Goal: Information Seeking & Learning: Find specific fact

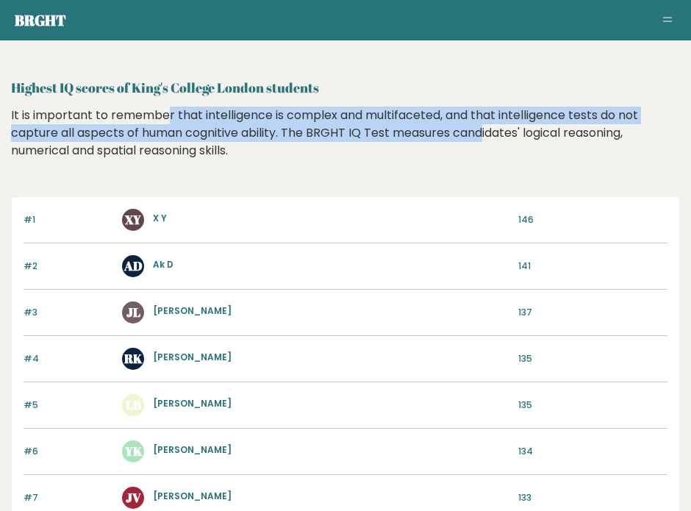
drag, startPoint x: 76, startPoint y: 110, endPoint x: 391, endPoint y: 132, distance: 315.6
click at [391, 132] on div "It is important to remember that intelligence is complex and multifaceted, and …" at bounding box center [345, 144] width 669 height 75
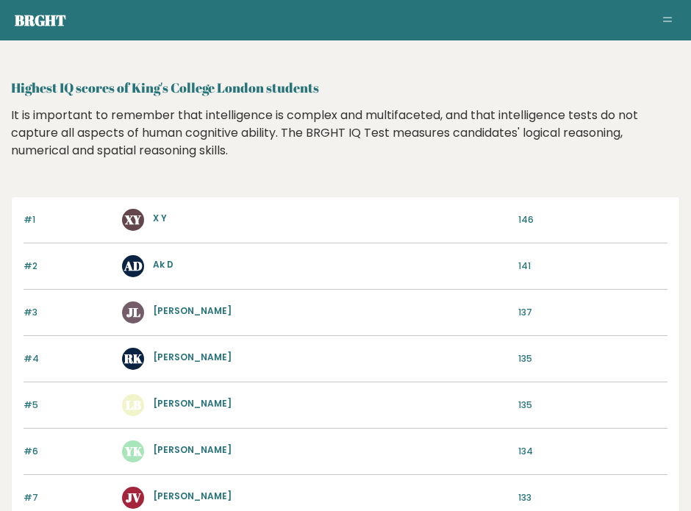
click at [153, 218] on link "X Y" at bounding box center [160, 218] width 14 height 13
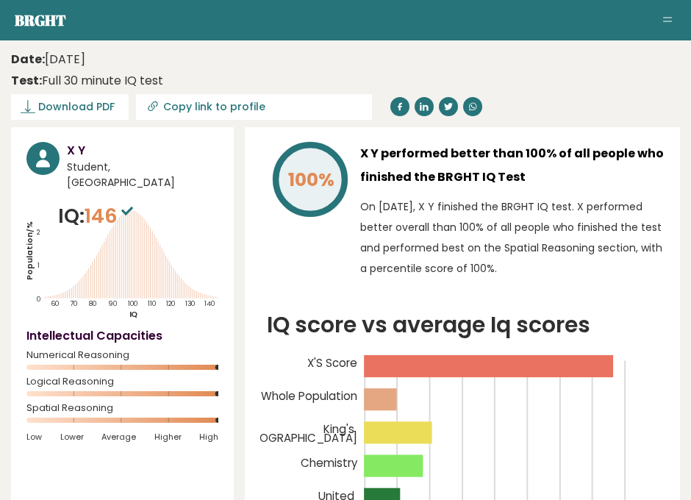
drag, startPoint x: 388, startPoint y: 146, endPoint x: 509, endPoint y: 290, distance: 188.0
click at [509, 290] on div "100% X Y performed better than 100% of all people who finished the BRGHT IQ Tes…" at bounding box center [462, 378] width 435 height 502
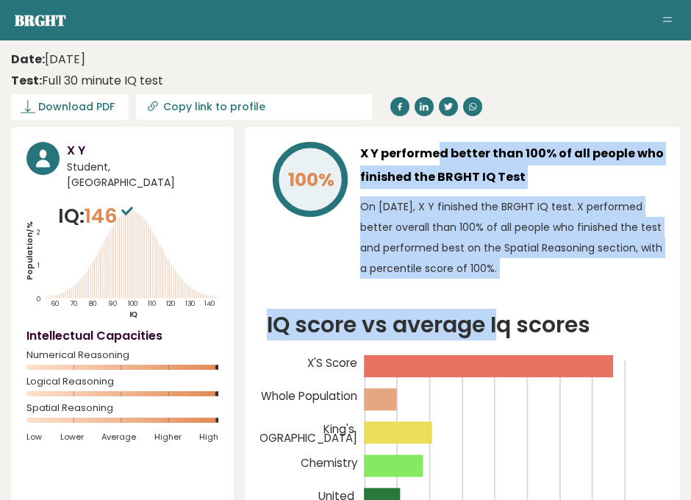
click at [509, 290] on div "100% X Y performed better than 100% of all people who finished the BRGHT IQ Tes…" at bounding box center [462, 378] width 435 height 502
drag, startPoint x: 509, startPoint y: 290, endPoint x: 378, endPoint y: 153, distance: 189.4
click at [378, 153] on div "100% X Y performed better than 100% of all people who finished the BRGHT IQ Tes…" at bounding box center [462, 378] width 435 height 502
click at [378, 153] on h3 "X Y performed better than 100% of all people who finished the BRGHT IQ Test" at bounding box center [512, 165] width 305 height 47
